Goal: Task Accomplishment & Management: Use online tool/utility

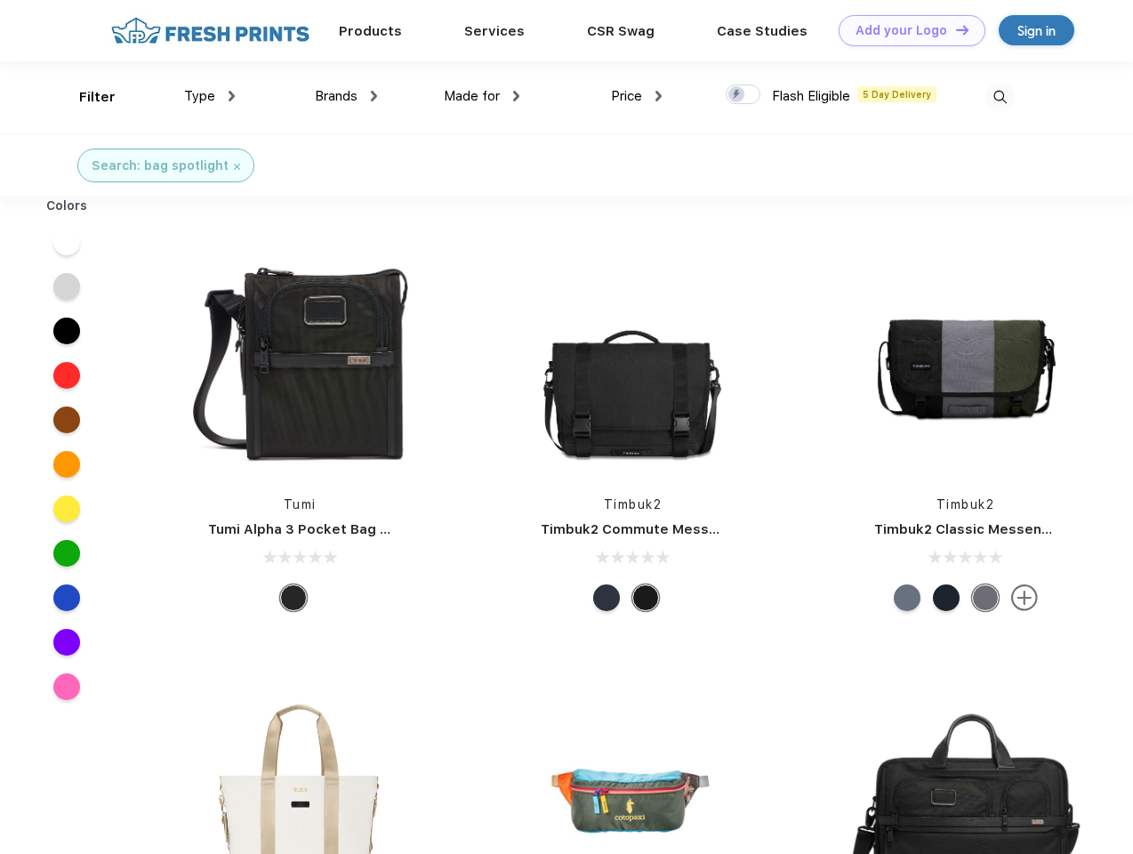
click at [906, 30] on link "Add your Logo Design Tool" at bounding box center [912, 30] width 147 height 31
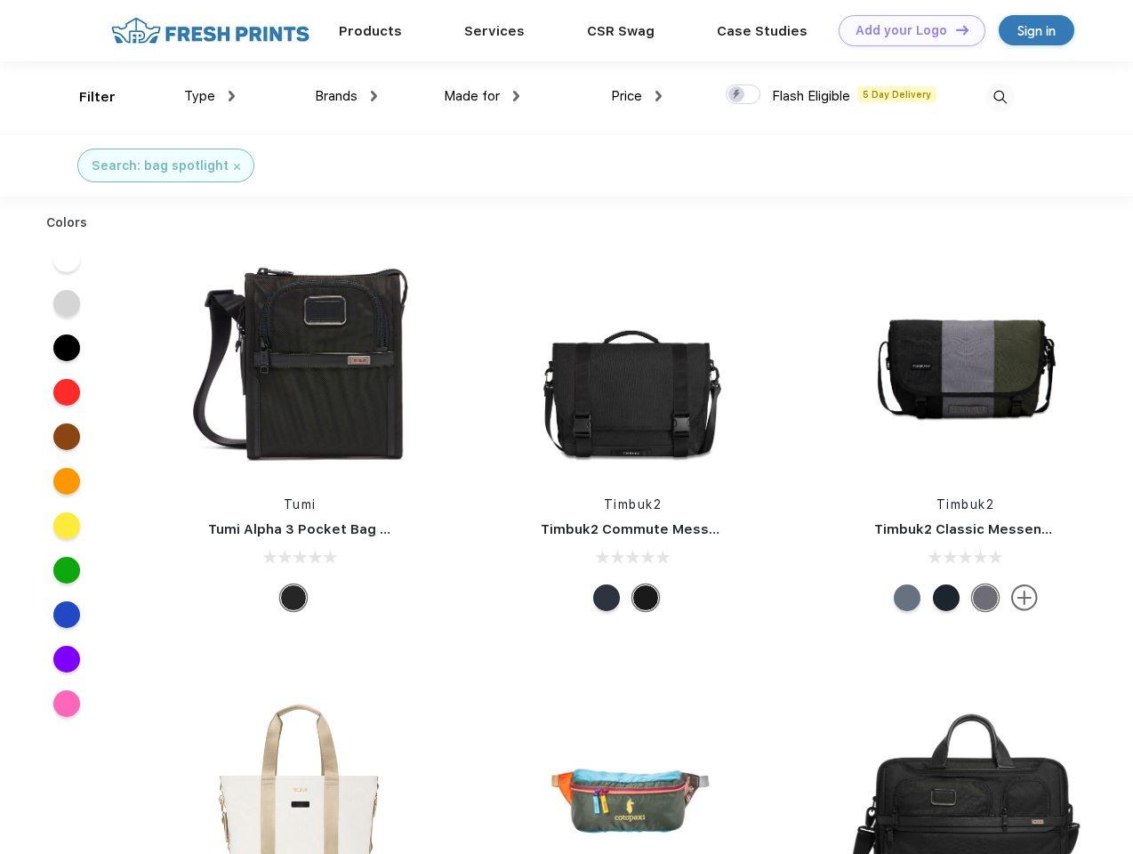
click at [0, 0] on div "Design Tool" at bounding box center [0, 0] width 0 height 0
click at [955, 29] on link "Add your Logo Design Tool" at bounding box center [912, 30] width 147 height 31
click at [85, 97] on div "Filter" at bounding box center [97, 97] width 36 height 20
click at [210, 96] on span "Type" at bounding box center [199, 96] width 31 height 16
click at [346, 96] on span "Brands" at bounding box center [336, 96] width 43 height 16
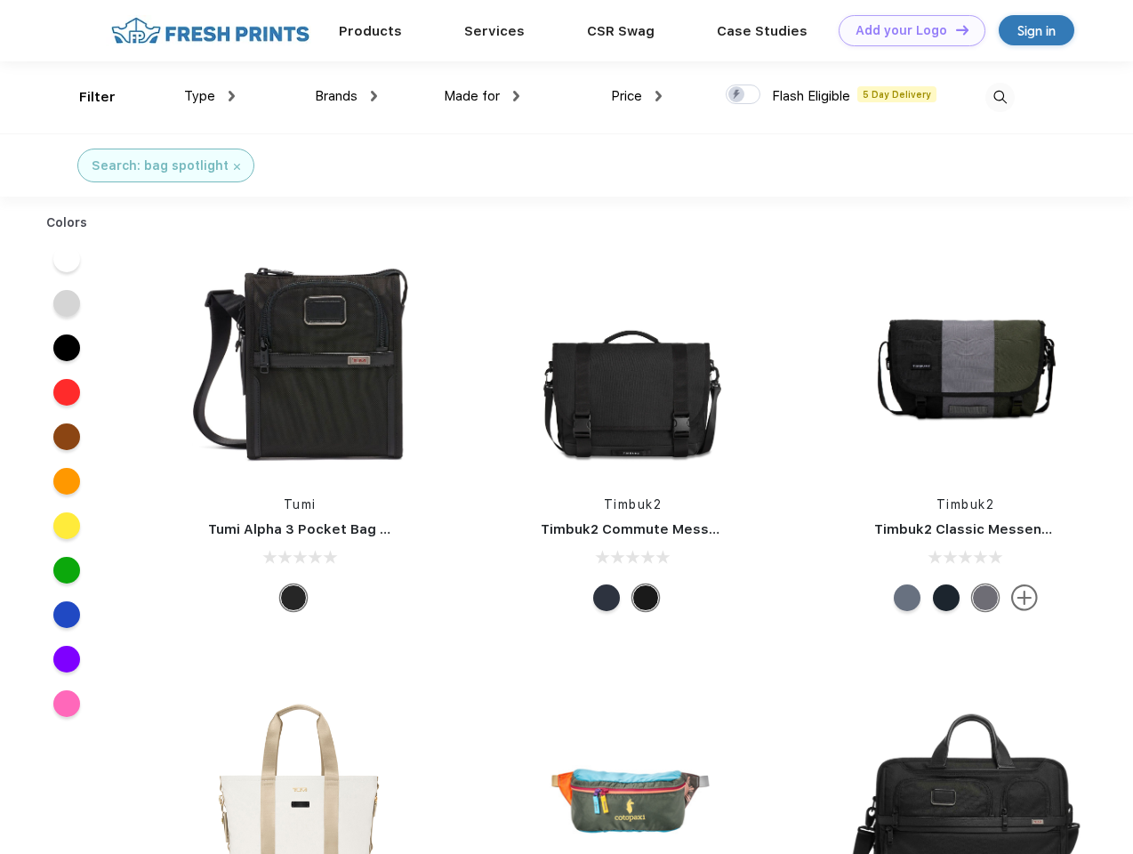
click at [482, 96] on span "Made for" at bounding box center [472, 96] width 56 height 16
click at [637, 96] on span "Price" at bounding box center [626, 96] width 31 height 16
click at [744, 95] on div at bounding box center [743, 95] width 35 height 20
click at [738, 95] on input "checkbox" at bounding box center [732, 90] width 12 height 12
click at [1000, 97] on img at bounding box center [1000, 97] width 29 height 29
